Goal: Obtain resource: Download file/media

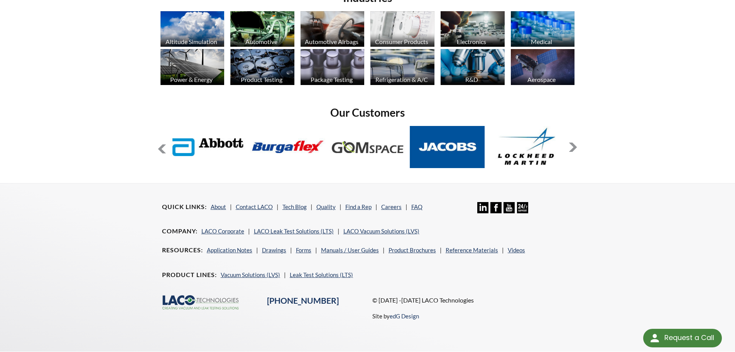
scroll to position [630, 0]
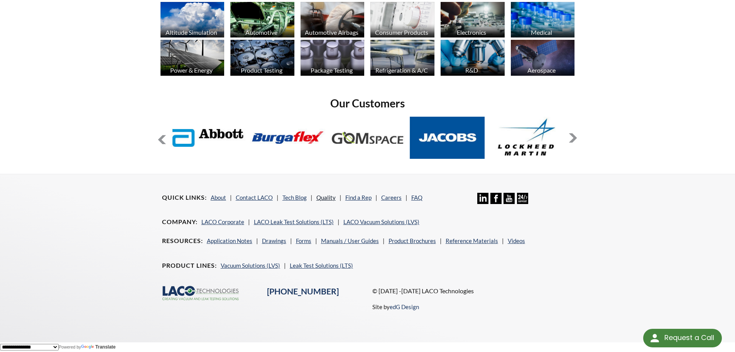
click at [323, 195] on link "Quality" at bounding box center [326, 197] width 19 height 7
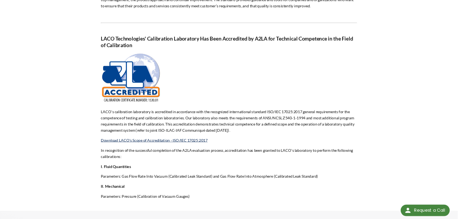
scroll to position [463, 0]
click at [191, 140] on img at bounding box center [210, 124] width 97 height 81
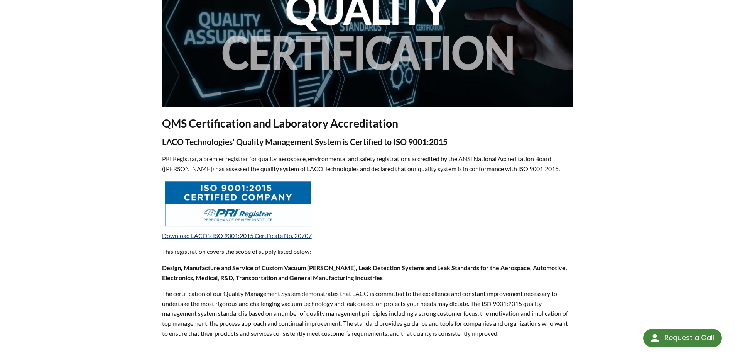
scroll to position [127, 0]
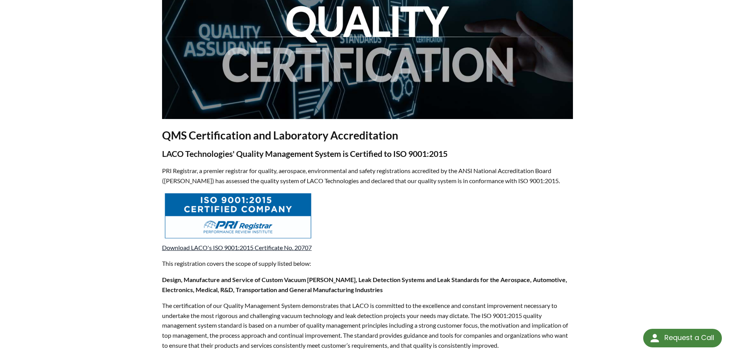
click at [228, 247] on link "Download LACO's ISO 9001:2015 Certificate No. 20707" at bounding box center [237, 247] width 150 height 7
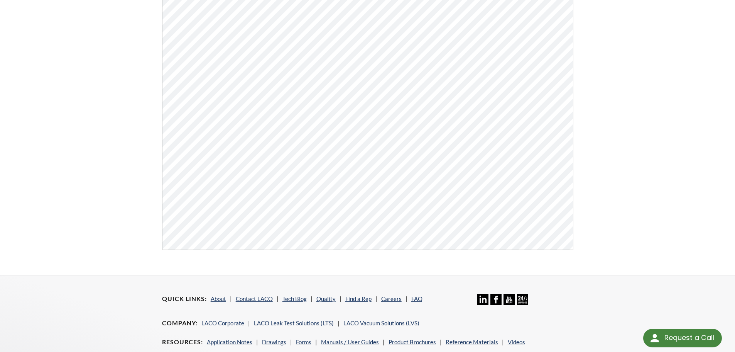
scroll to position [193, 0]
